Goal: Find specific page/section: Find specific page/section

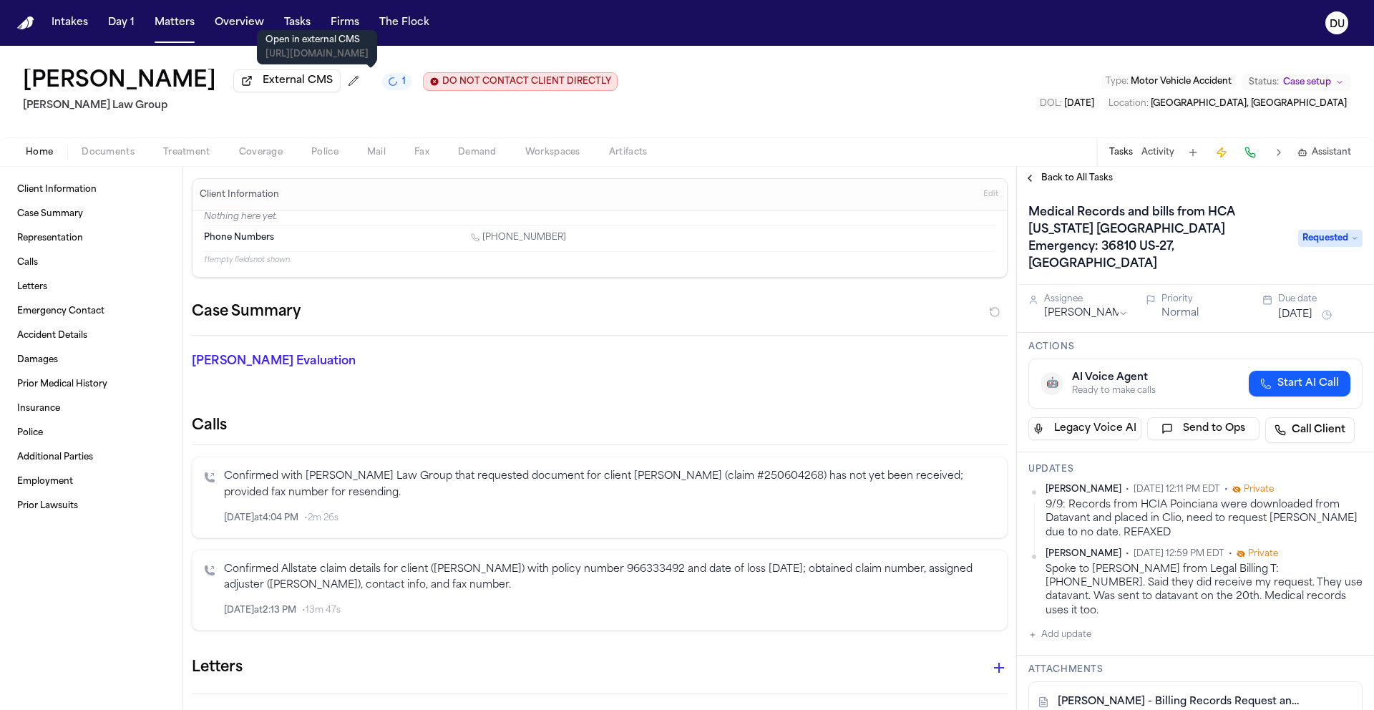
scroll to position [90, 0]
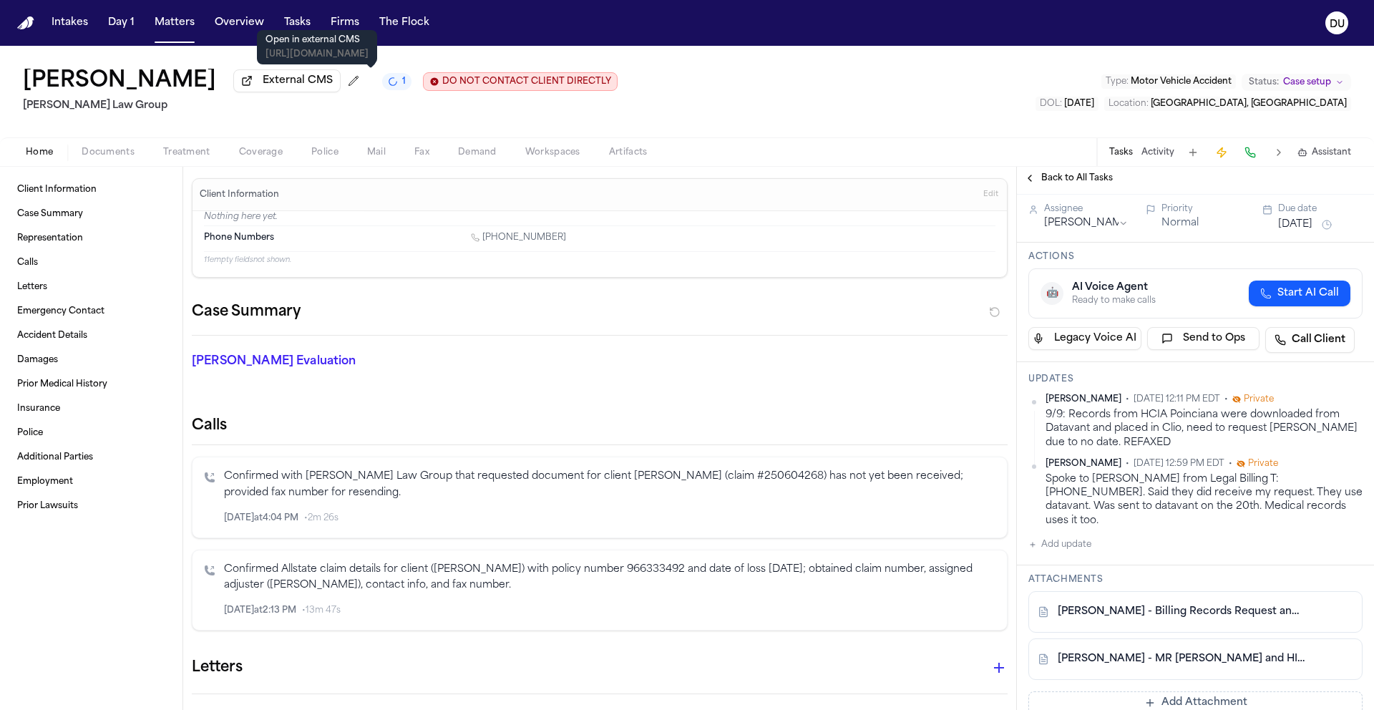
click at [11, 34] on nav "Intakes Day 1 Matters Overview Tasks Firms The Flock DU" at bounding box center [687, 23] width 1374 height 46
click at [22, 28] on img "Home" at bounding box center [25, 23] width 17 height 14
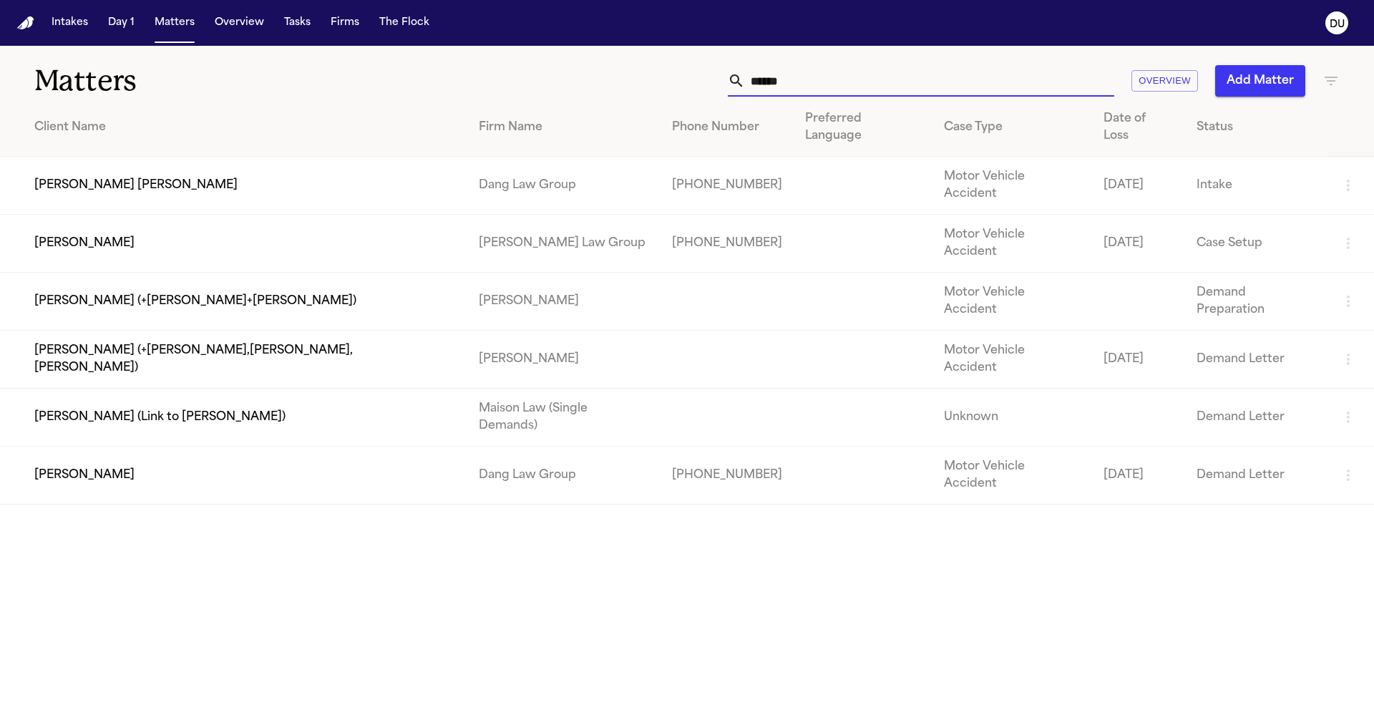
drag, startPoint x: 813, startPoint y: 79, endPoint x: 735, endPoint y: 78, distance: 78.0
click at [735, 78] on div "*****" at bounding box center [921, 80] width 387 height 31
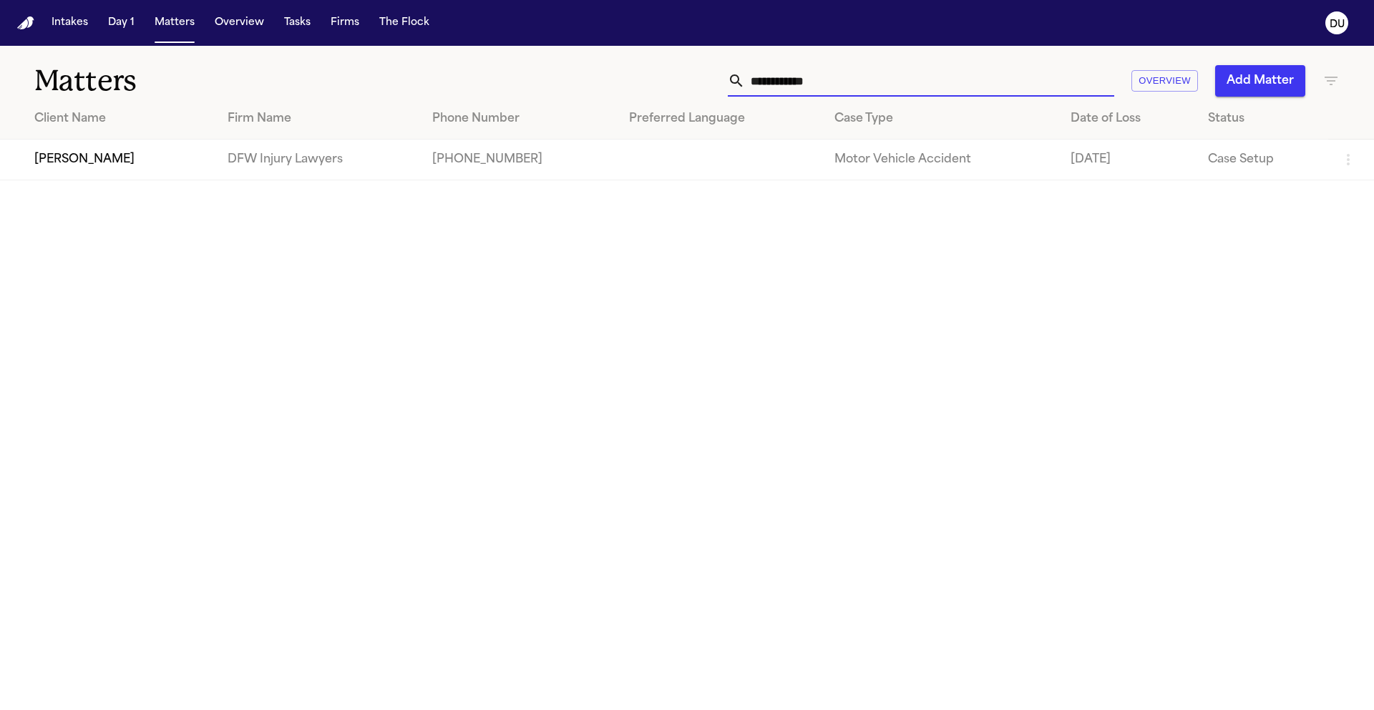
type input "**********"
click at [394, 166] on td "DFW Injury Lawyers" at bounding box center [318, 160] width 205 height 41
click at [216, 154] on td "[PERSON_NAME]" at bounding box center [108, 160] width 216 height 41
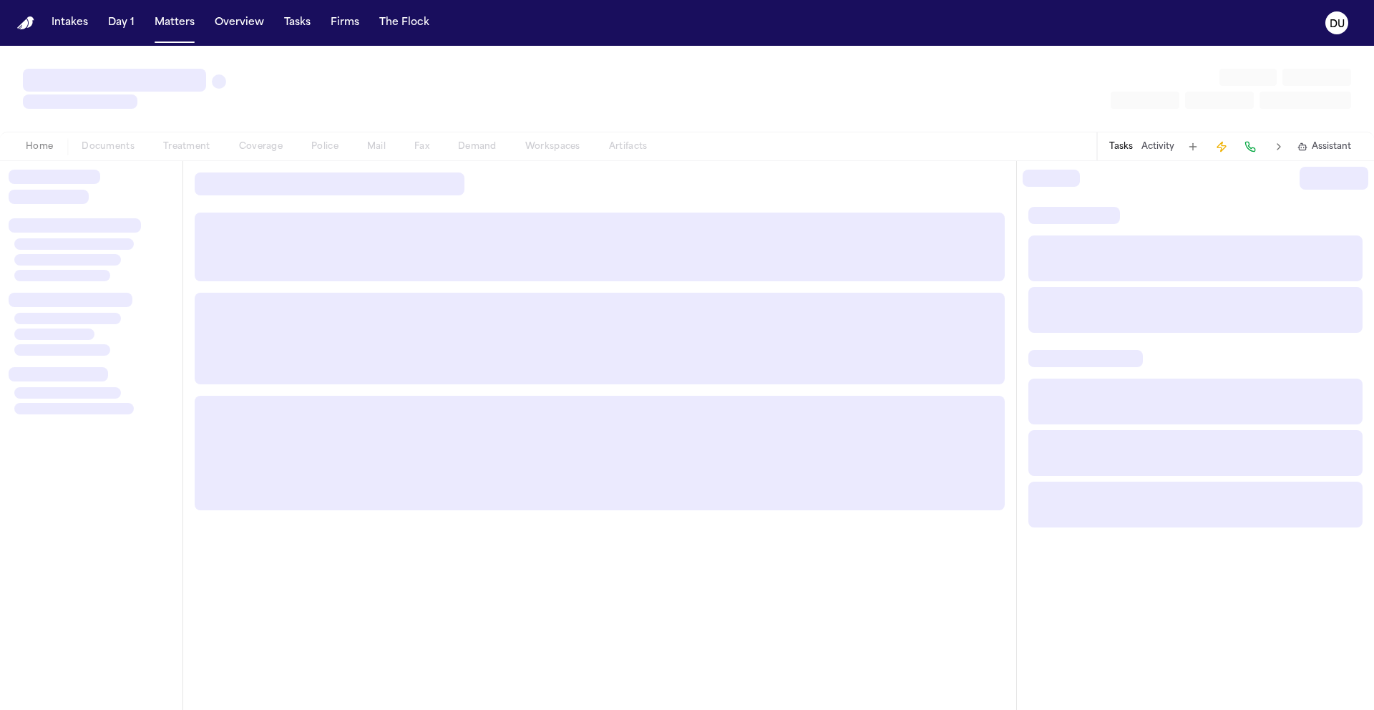
click at [223, 154] on div "Home Documents Treatment Coverage Police Mail Fax Demand Workspaces Artifacts" at bounding box center [336, 146] width 650 height 17
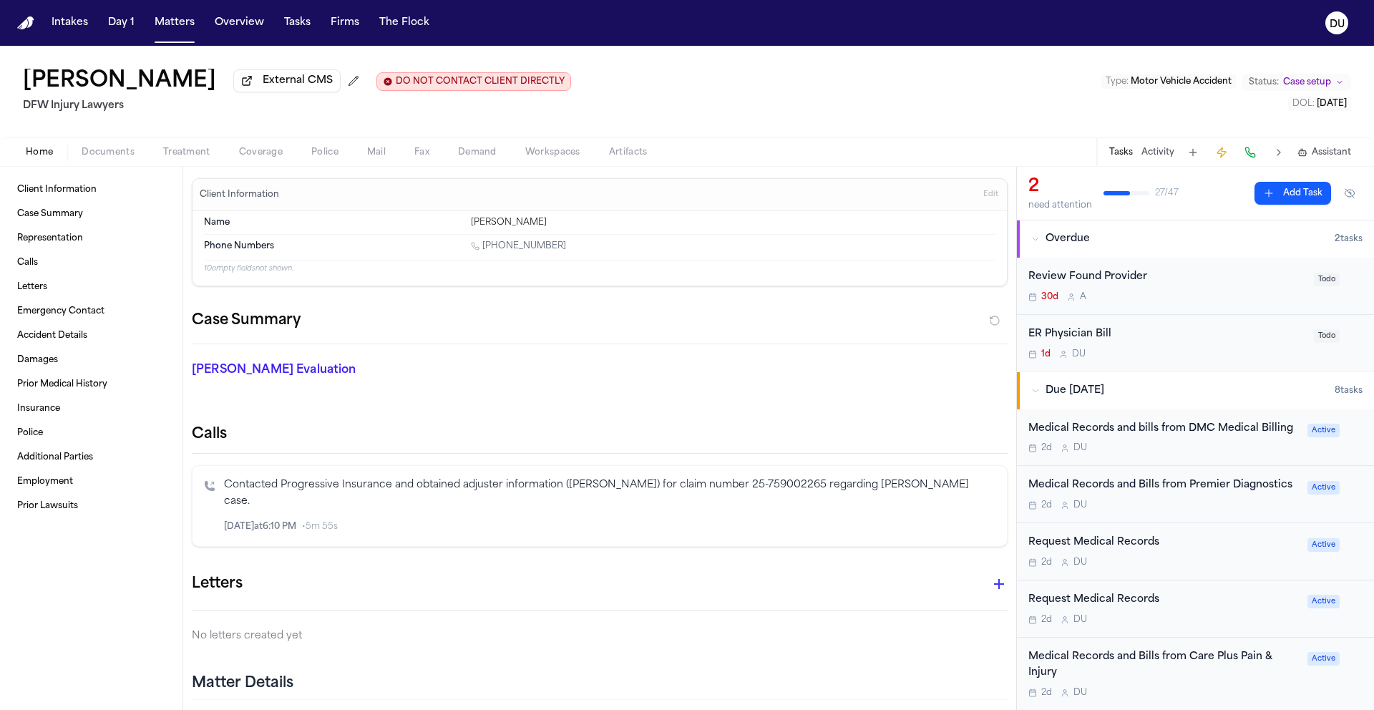
click at [1074, 340] on div "ER Physician Bill" at bounding box center [1167, 334] width 277 height 16
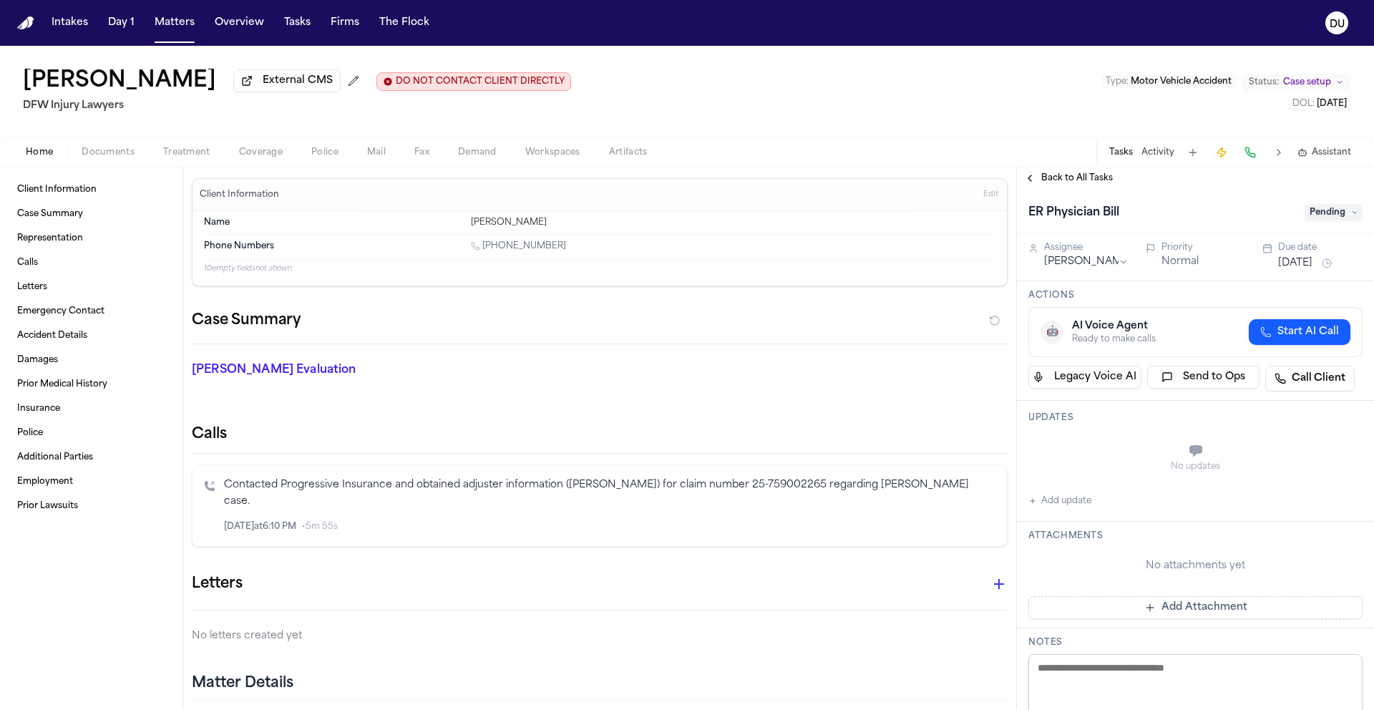
click at [1052, 173] on span "Back to All Tasks" at bounding box center [1078, 178] width 72 height 11
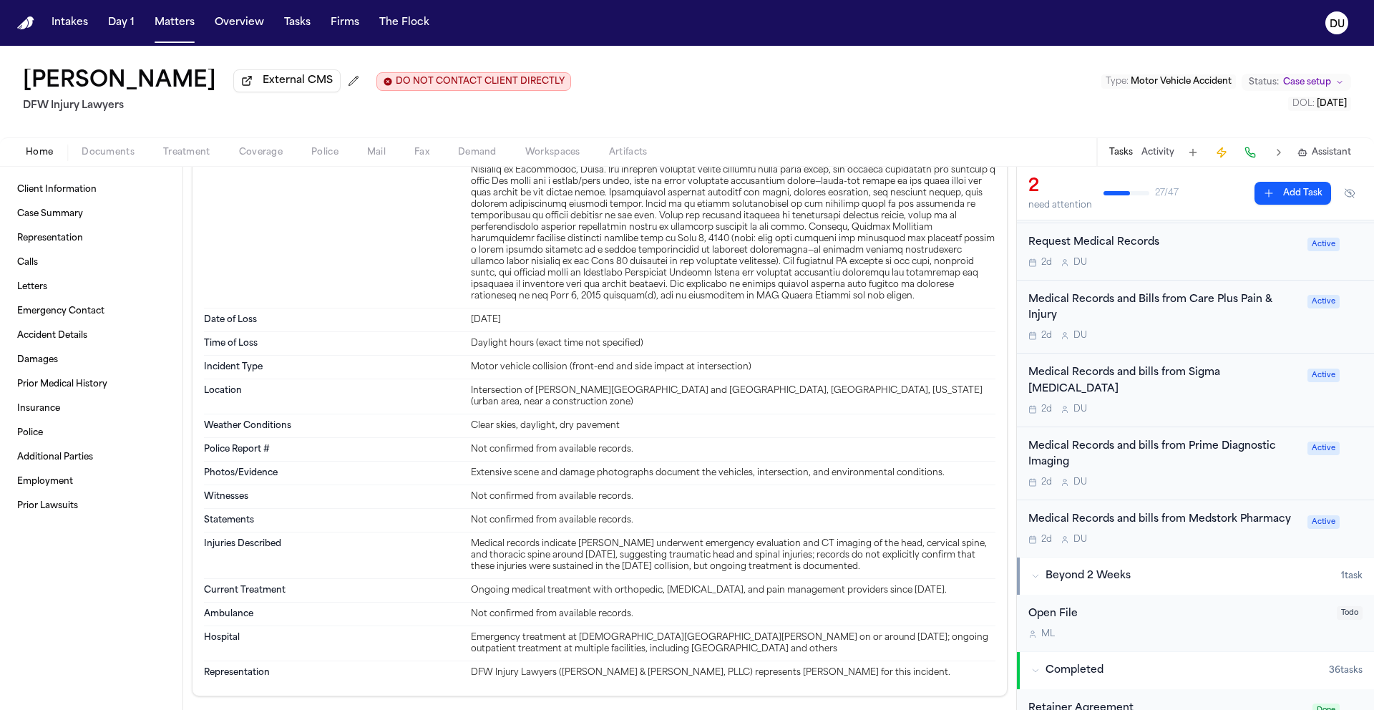
scroll to position [770, 0]
